Goal: Submit feedback/report problem: Submit feedback/report problem

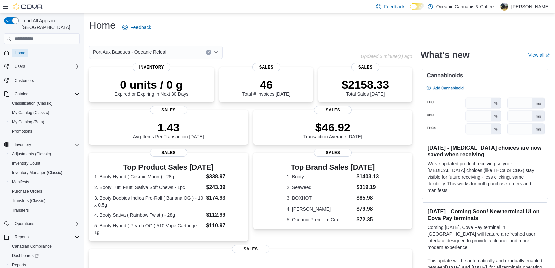
click at [21, 51] on span "Home" at bounding box center [20, 53] width 11 height 5
click at [265, 23] on div "Home Feedback" at bounding box center [319, 27] width 461 height 17
click at [275, 37] on div "Home Feedback" at bounding box center [319, 30] width 461 height 22
drag, startPoint x: 216, startPoint y: 27, endPoint x: 202, endPoint y: 26, distance: 14.1
click at [202, 26] on div "Home Feedback" at bounding box center [319, 27] width 461 height 17
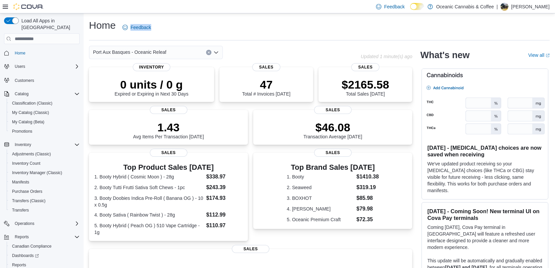
click at [202, 26] on div "Home Feedback" at bounding box center [319, 27] width 461 height 17
drag, startPoint x: 272, startPoint y: 6, endPoint x: 362, endPoint y: 12, distance: 90.2
click at [362, 12] on div "Feedback Dark Mode Oceanic Cannabis & Coffee | [PERSON_NAME]" at bounding box center [277, 6] width 555 height 13
drag, startPoint x: 386, startPoint y: 20, endPoint x: 557, endPoint y: 21, distance: 170.7
click at [555, 21] on html "Feedback Dark Mode Oceanic Cannabis & Coffee | [PERSON_NAME] Load All Apps in N…" at bounding box center [277, 134] width 555 height 268
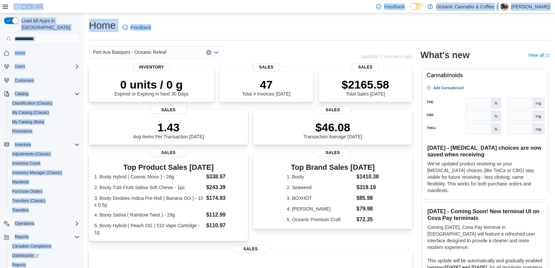
drag, startPoint x: 88, startPoint y: 13, endPoint x: 194, endPoint y: 25, distance: 107.2
click at [194, 25] on div "Feedback Dark Mode Oceanic Cannabis & Coffee | [PERSON_NAME] Load All Apps in N…" at bounding box center [277, 195] width 555 height 390
click at [195, 25] on div "Home Feedback" at bounding box center [319, 27] width 461 height 17
